Goal: Task Accomplishment & Management: Use online tool/utility

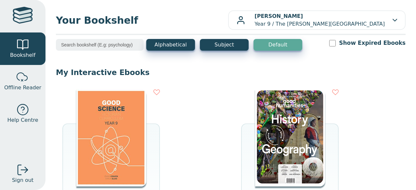
click at [142, 151] on img at bounding box center [111, 138] width 70 height 98
click at [146, 135] on img at bounding box center [111, 138] width 70 height 98
